Goal: Information Seeking & Learning: Compare options

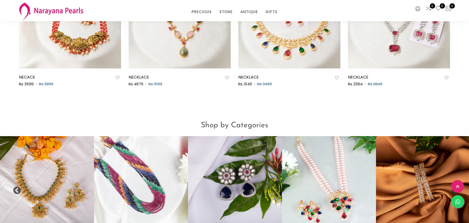
scroll to position [421, 0]
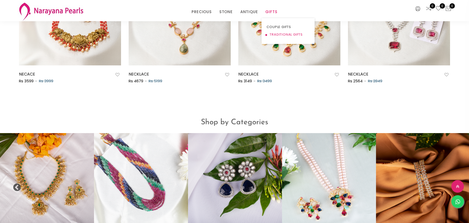
click at [275, 34] on link "TRADITIONAL GIFTS" at bounding box center [287, 35] width 43 height 8
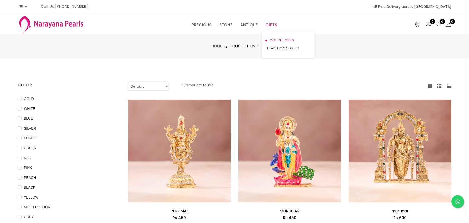
click at [276, 40] on link "COUPLE GIFTS" at bounding box center [287, 40] width 43 height 8
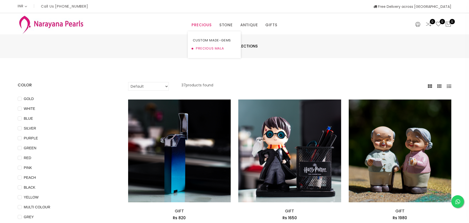
click at [207, 48] on link "PRECIOUS MALA" at bounding box center [214, 48] width 43 height 8
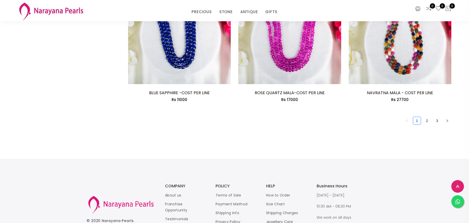
scroll to position [857, 0]
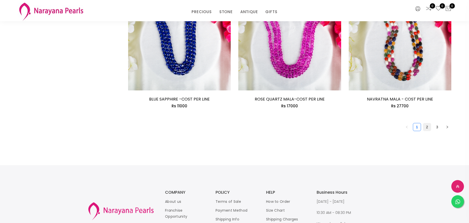
click at [427, 127] on link "2" at bounding box center [427, 127] width 8 height 8
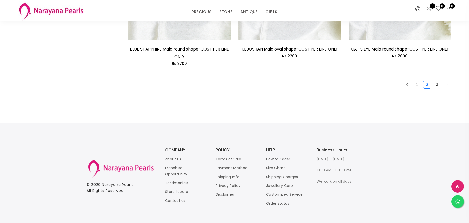
scroll to position [916, 0]
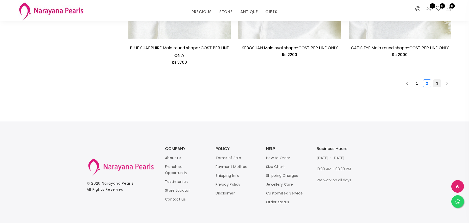
click at [437, 85] on link "3" at bounding box center [437, 84] width 8 height 8
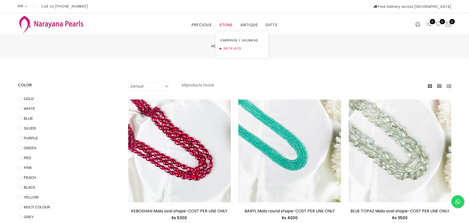
click at [230, 48] on link "NECKLACE" at bounding box center [242, 48] width 43 height 8
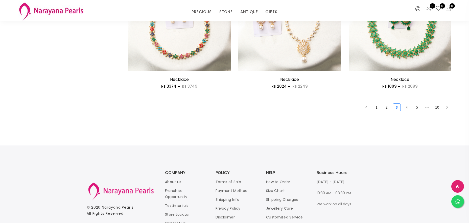
scroll to position [909, 0]
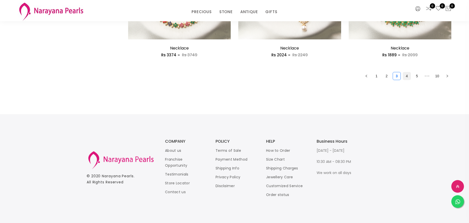
click at [405, 76] on link "4" at bounding box center [407, 76] width 8 height 8
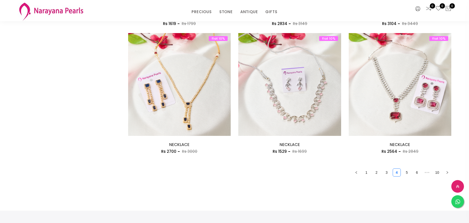
scroll to position [909, 0]
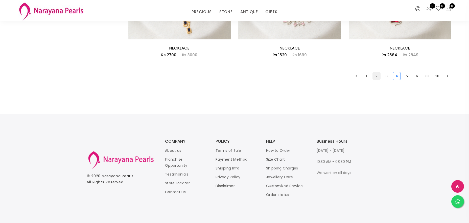
click at [377, 76] on link "2" at bounding box center [377, 76] width 8 height 8
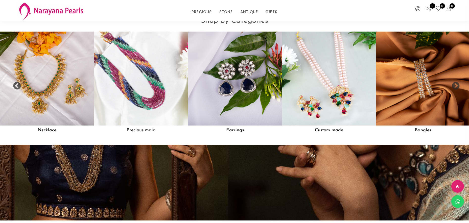
scroll to position [709, 0]
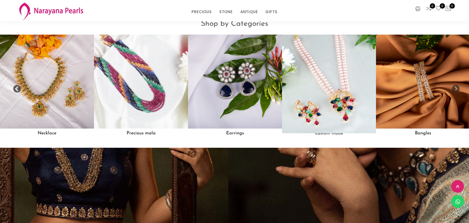
scroll to position [509, 0]
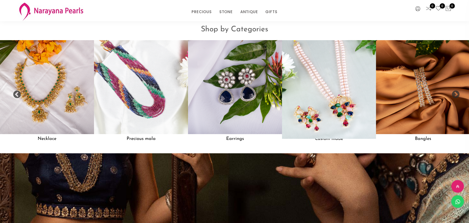
click at [334, 105] on img at bounding box center [328, 86] width 103 height 103
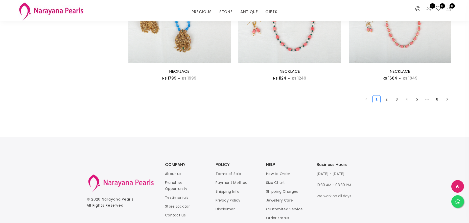
scroll to position [885, 0]
click at [387, 100] on link "2" at bounding box center [387, 99] width 8 height 8
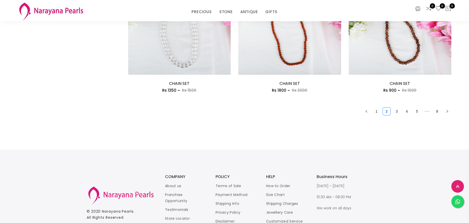
scroll to position [909, 0]
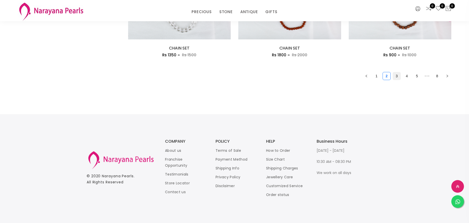
click at [397, 77] on link "3" at bounding box center [397, 76] width 8 height 8
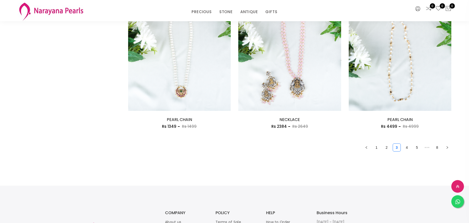
scroll to position [837, 0]
click at [408, 149] on link "4" at bounding box center [407, 147] width 8 height 8
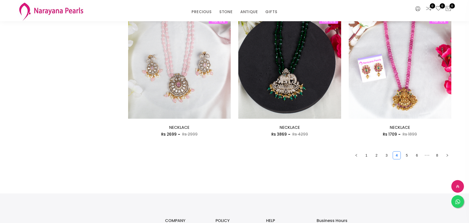
scroll to position [829, 0]
click at [406, 156] on link "5" at bounding box center [407, 155] width 8 height 8
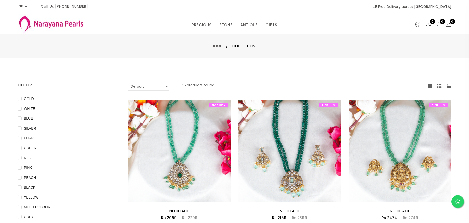
click at [166, 87] on select "Default Price - High to Low Price - Low to High" at bounding box center [148, 86] width 41 height 9
select select "priceHighToLow"
click at [128, 82] on select "Default Price - High to Low Price - Low to High" at bounding box center [148, 86] width 41 height 9
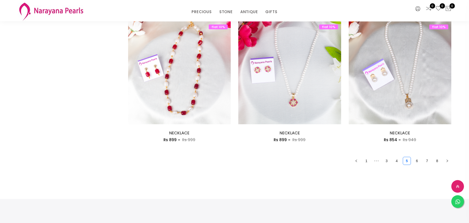
scroll to position [822, 0]
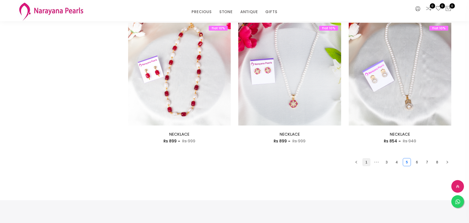
click at [367, 165] on link "1" at bounding box center [366, 162] width 8 height 8
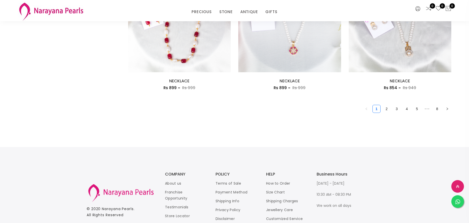
scroll to position [871, 0]
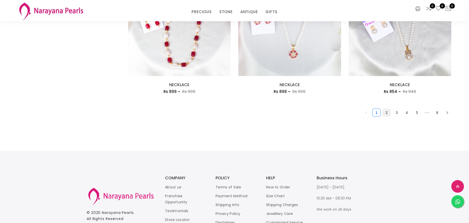
click at [387, 112] on link "2" at bounding box center [387, 113] width 8 height 8
